Goal: Task Accomplishment & Management: Use online tool/utility

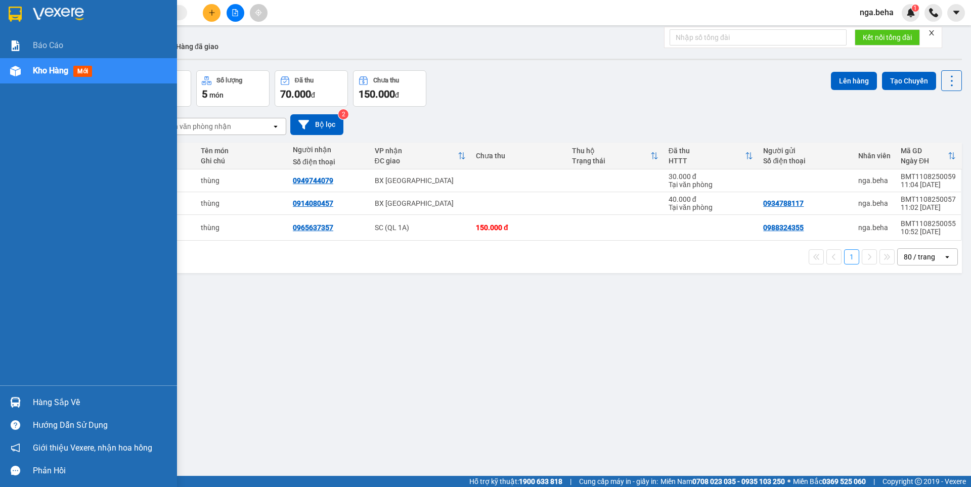
click at [4, 80] on div "Kho hàng mới" at bounding box center [88, 70] width 177 height 25
click at [25, 75] on div "Kho hàng mới" at bounding box center [88, 70] width 177 height 25
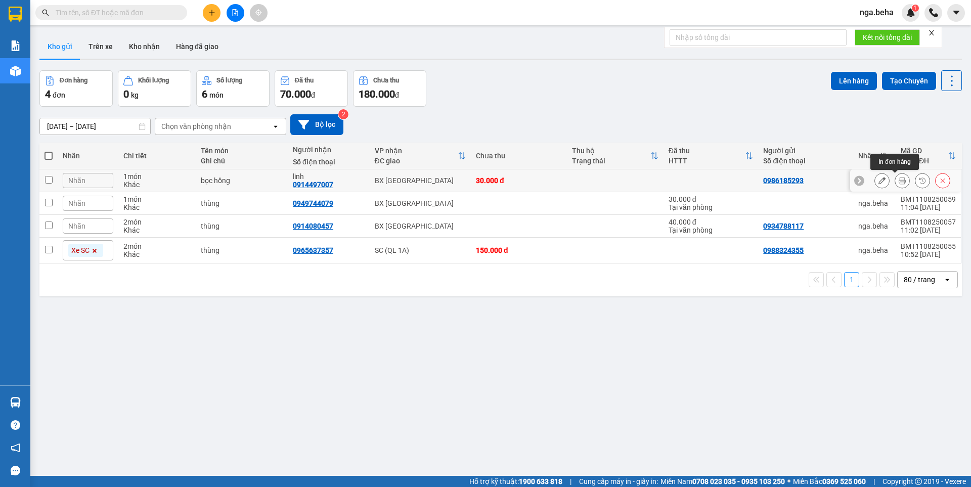
click at [895, 181] on button at bounding box center [902, 181] width 14 height 18
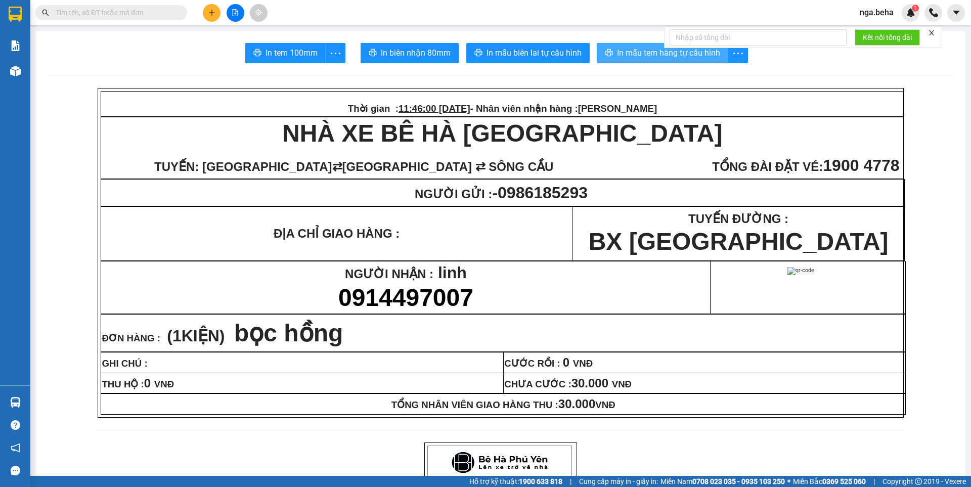
click at [619, 57] on span "In mẫu tem hàng tự cấu hình" at bounding box center [668, 53] width 103 height 13
